Goal: Find contact information: Find contact information

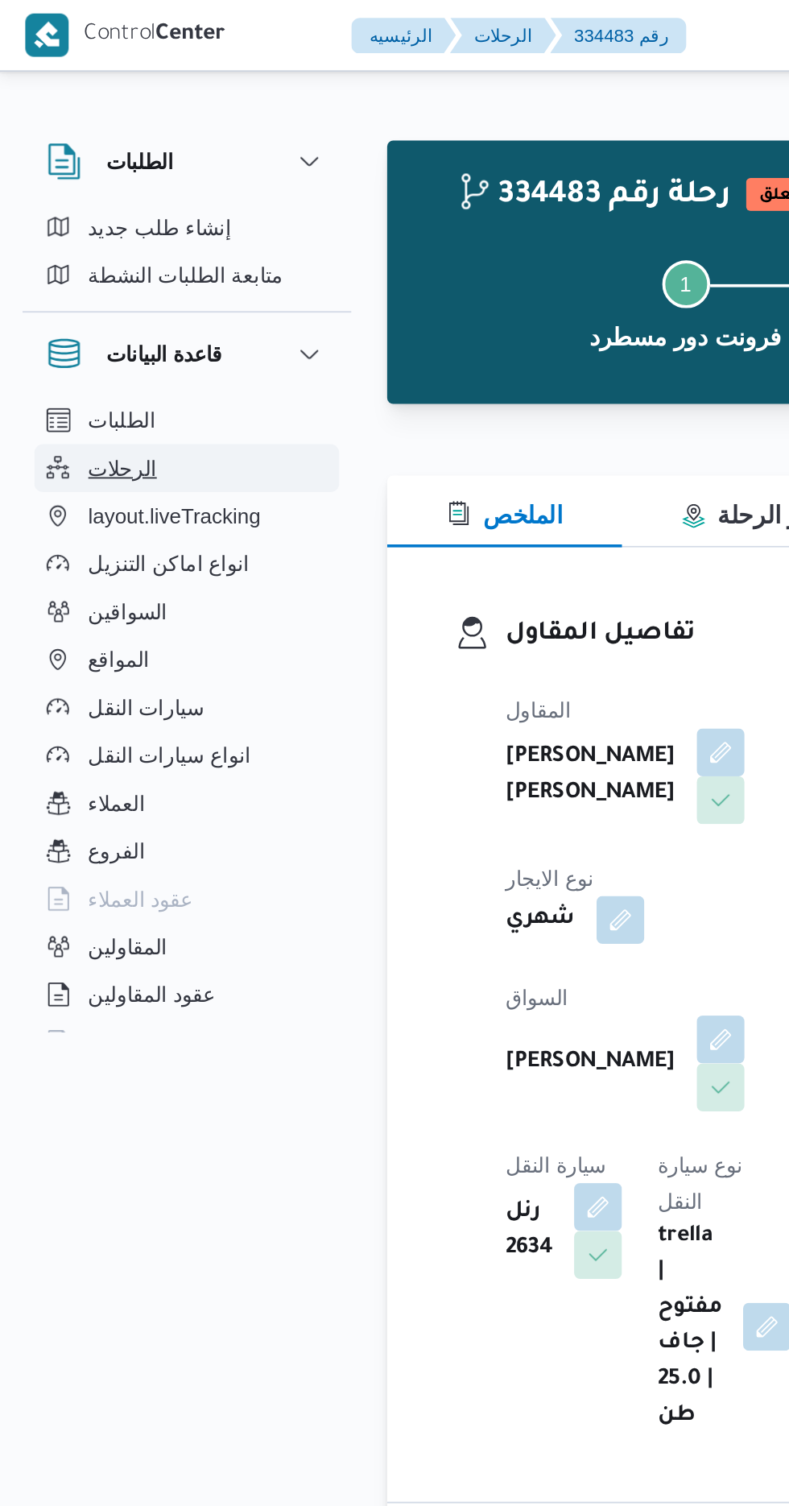
click at [76, 252] on span "الرحلات" at bounding box center [66, 251] width 37 height 19
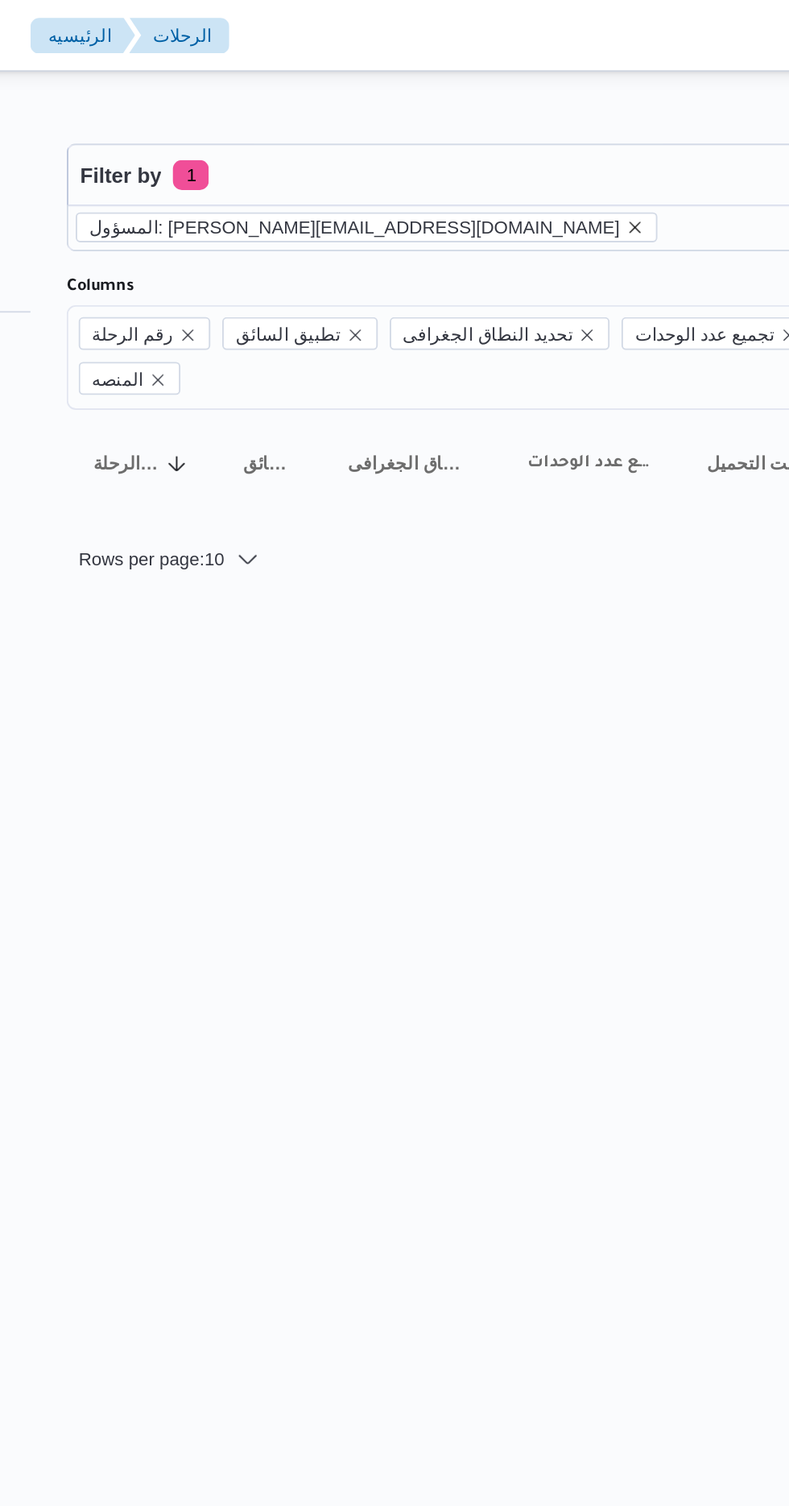
click at [511, 118] on icon "remove selected entity" at bounding box center [516, 123] width 10 height 10
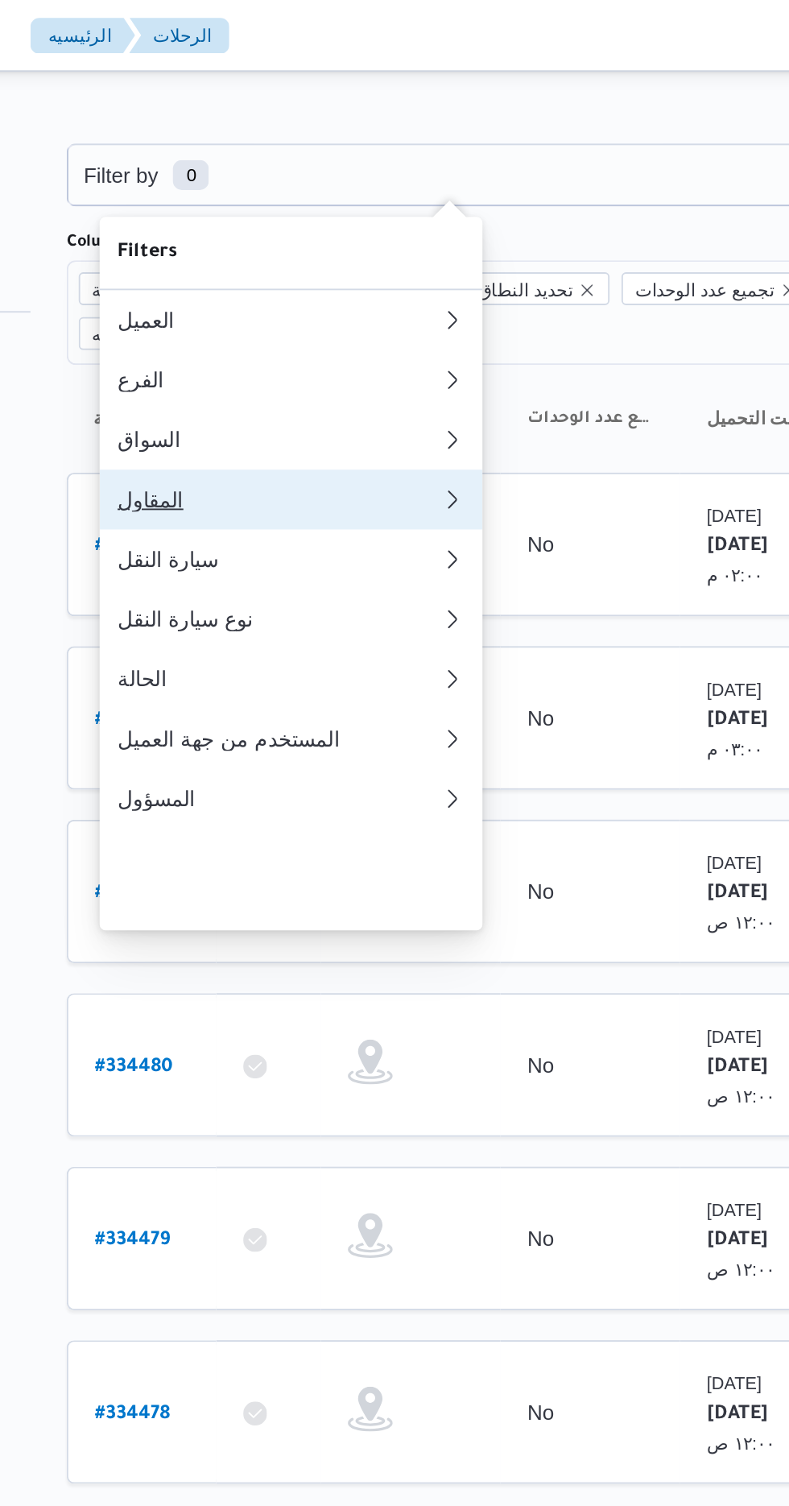
click at [327, 276] on div "المقاول" at bounding box center [324, 269] width 174 height 13
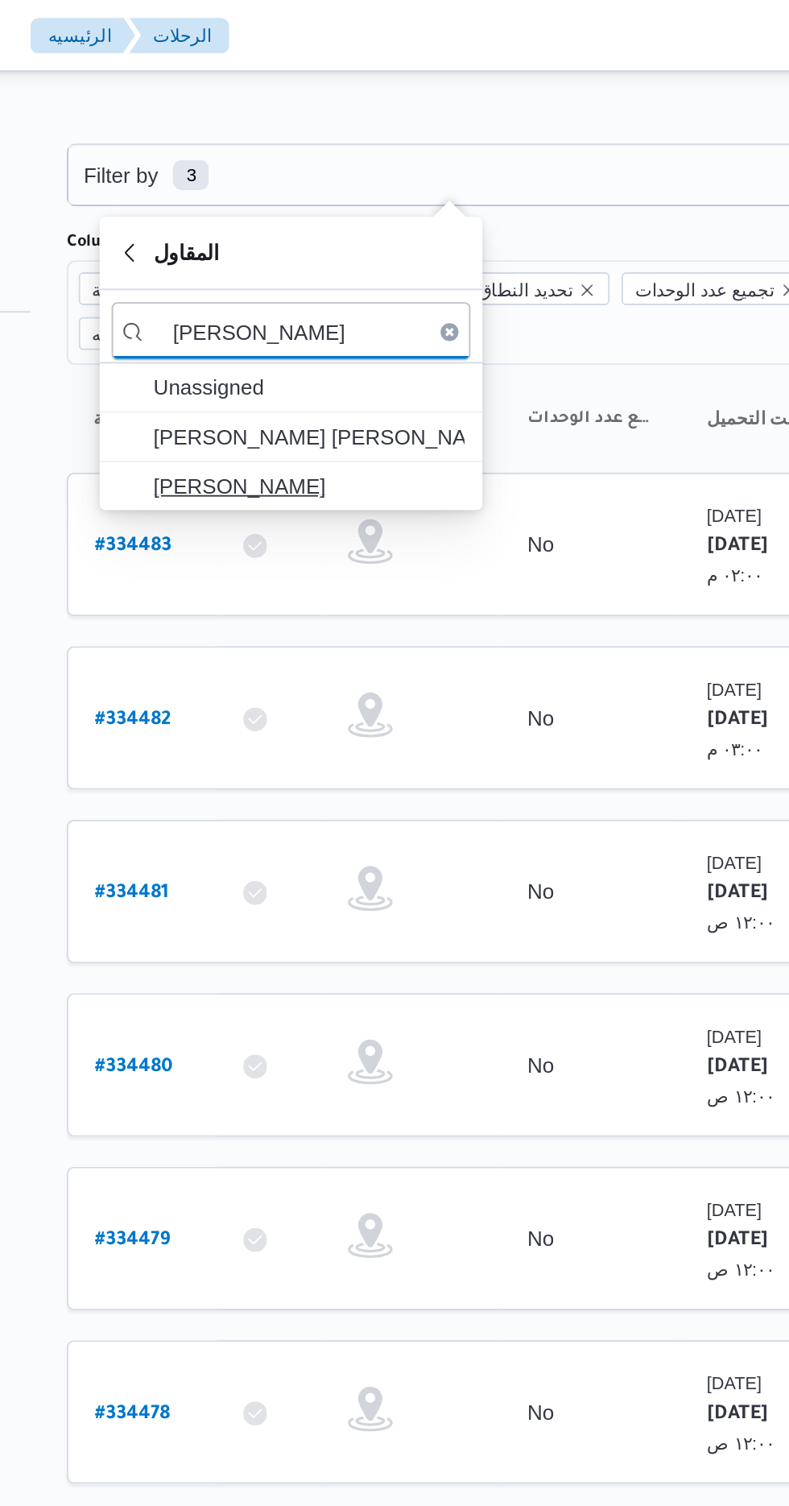
type input "[PERSON_NAME]"
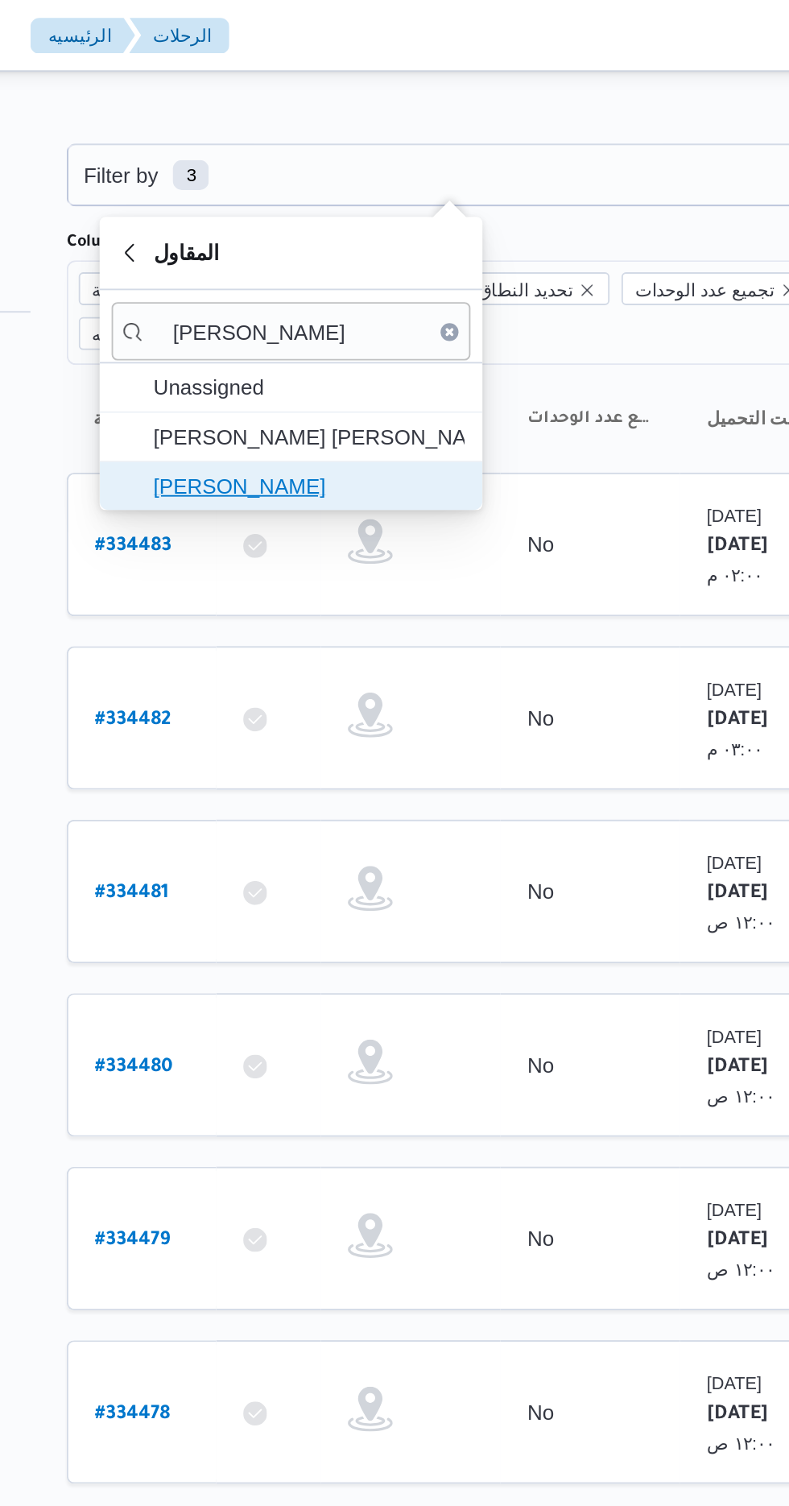
click at [379, 259] on span "[PERSON_NAME]" at bounding box center [340, 261] width 168 height 19
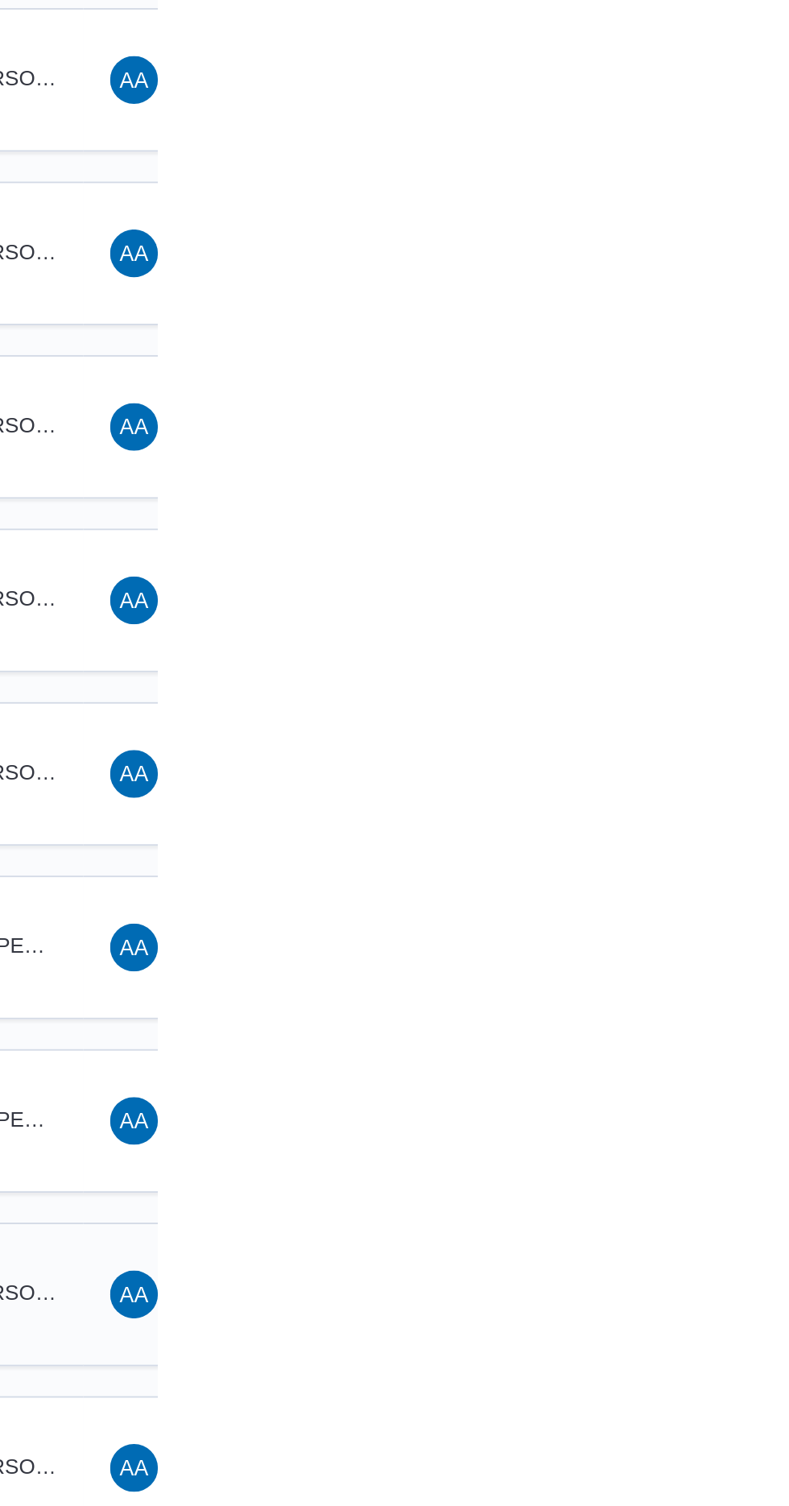
click at [748, 1039] on td "السواق MA [PERSON_NAME] [PERSON_NAME]" at bounding box center [692, 1064] width 113 height 77
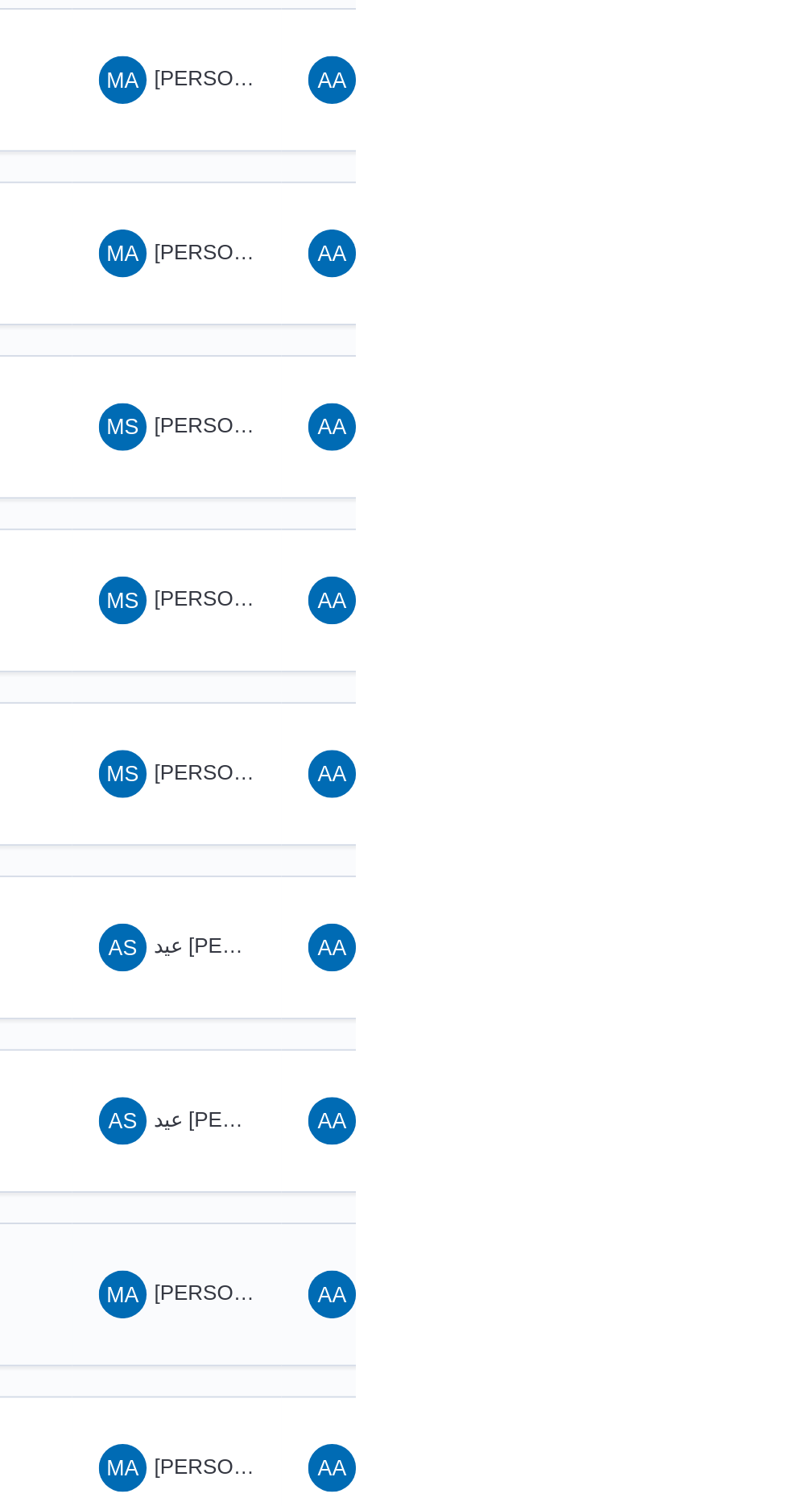
click at [716, 1058] on span "[PERSON_NAME] [PERSON_NAME]" at bounding box center [775, 1064] width 189 height 13
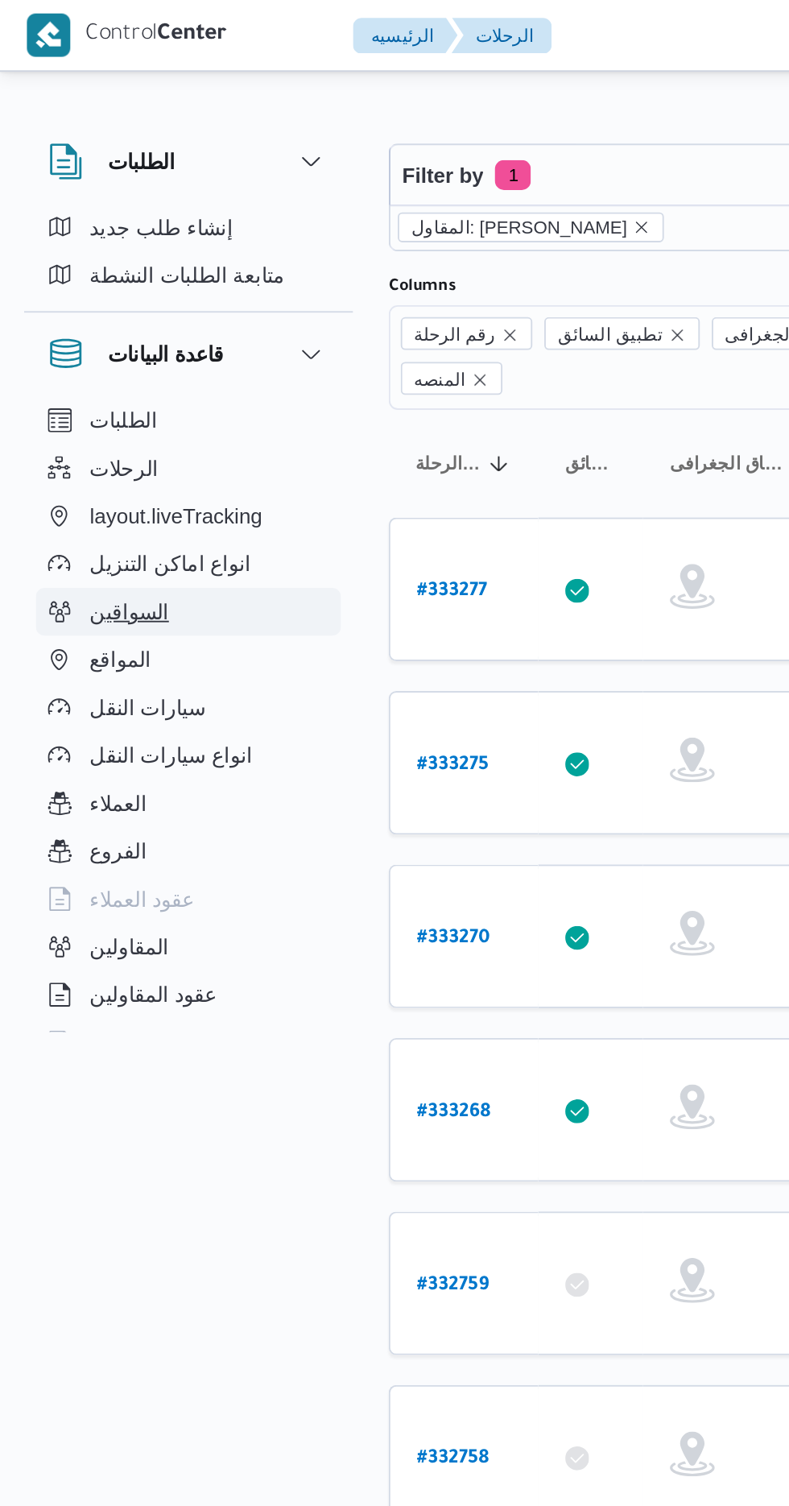
click at [108, 327] on button "السواقين" at bounding box center [101, 330] width 164 height 26
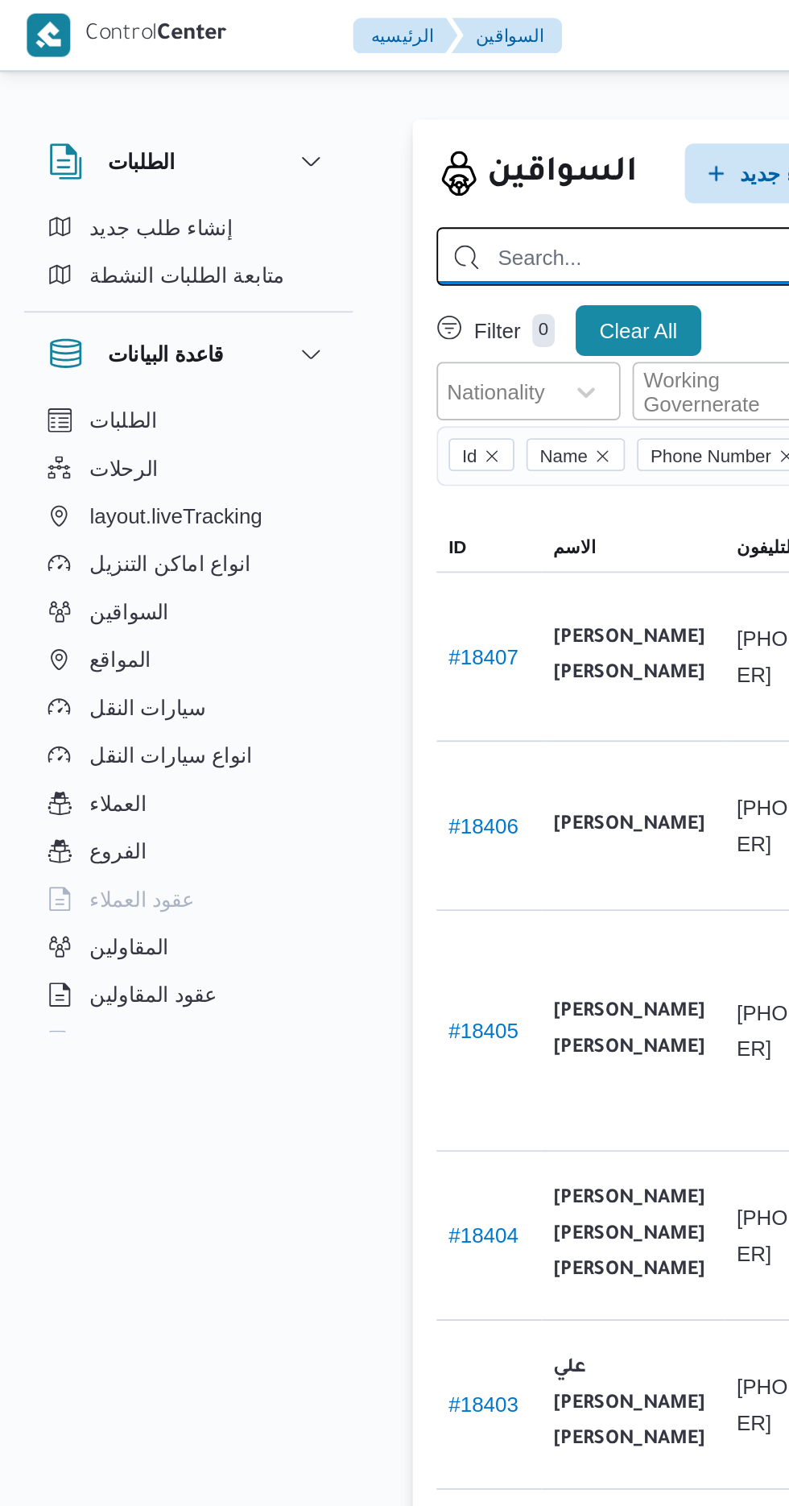
click at [352, 126] on input "search" at bounding box center [574, 137] width 679 height 31
type input "[PERSON_NAME]"
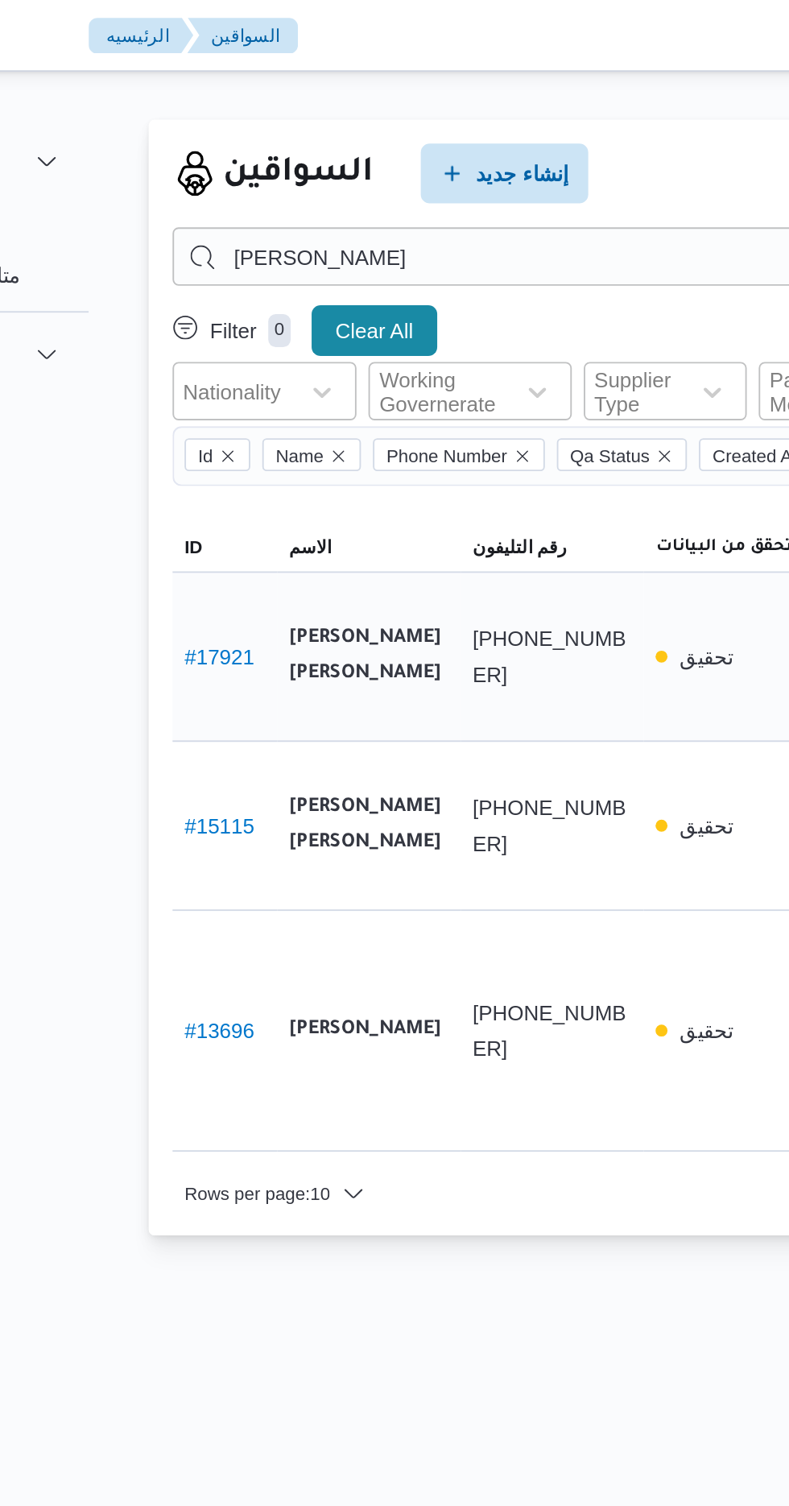
click at [270, 347] on link "# 17921" at bounding box center [261, 353] width 38 height 13
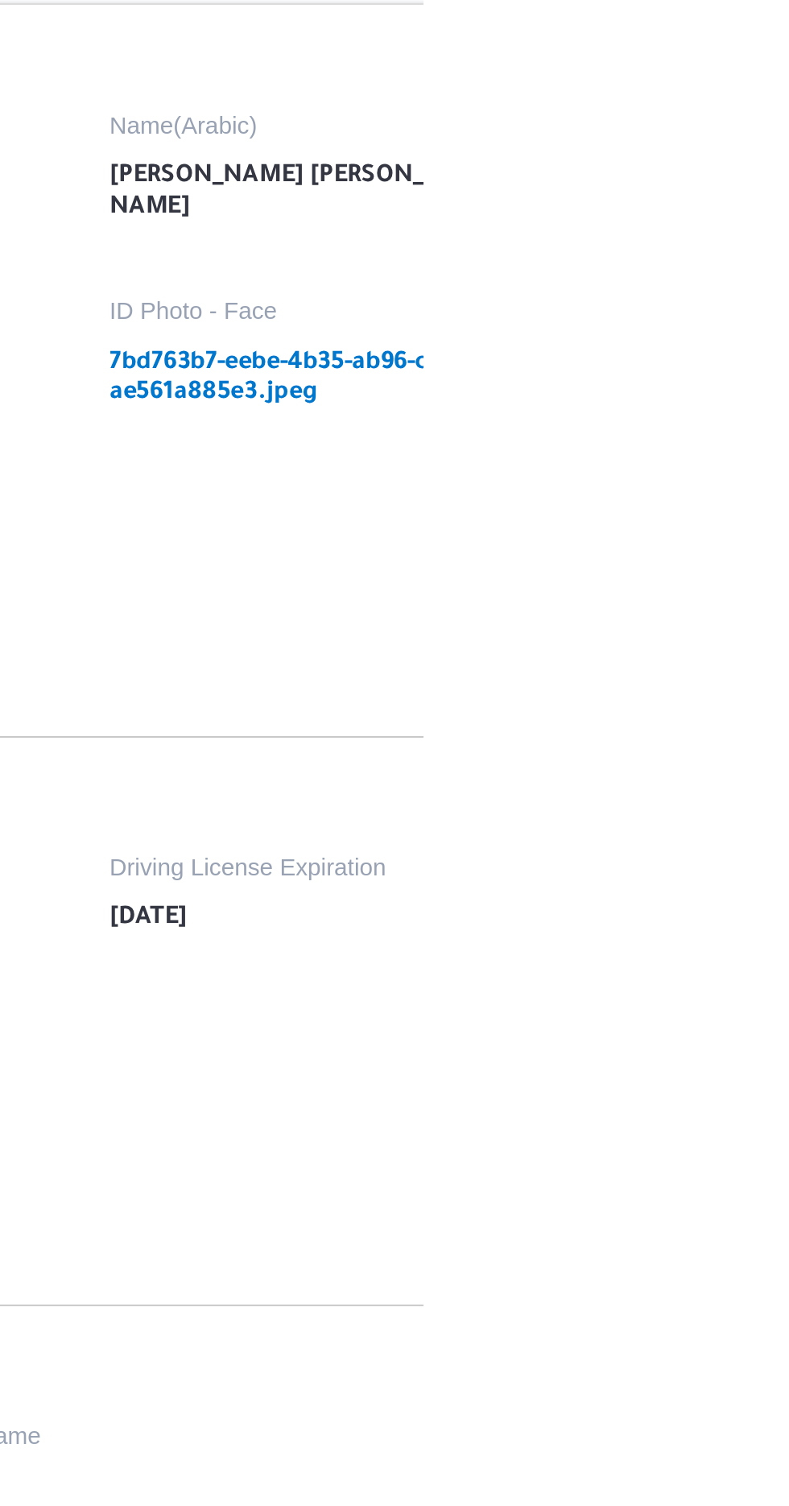
copy p "[PHONE_NUMBER]"
